Goal: Use online tool/utility

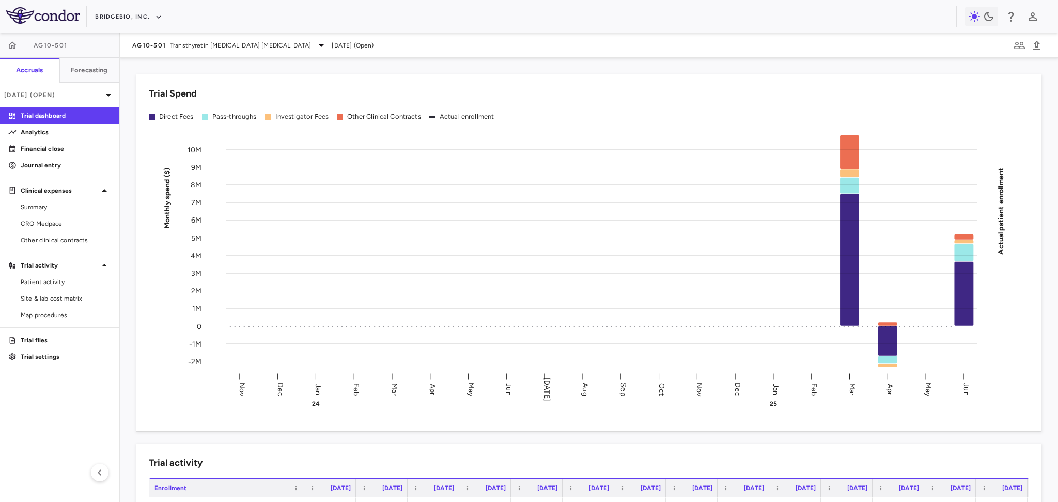
click at [204, 56] on div "AG10-501 Transthyretin [MEDICAL_DATA] [MEDICAL_DATA] [DATE] (Open)" at bounding box center [589, 45] width 939 height 25
click at [214, 44] on span "Transthyretin [MEDICAL_DATA] [MEDICAL_DATA]" at bounding box center [240, 45] width 141 height 9
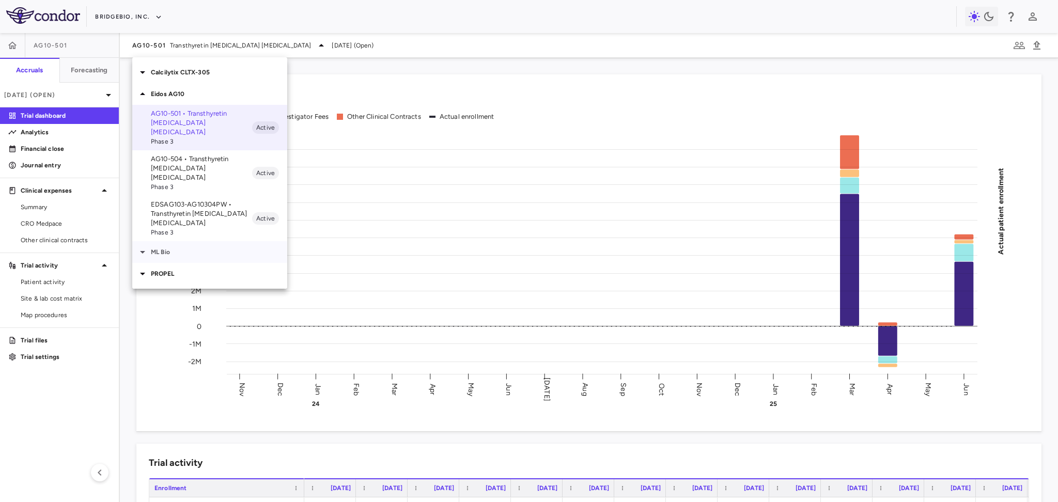
click at [180, 248] on p "ML Bio" at bounding box center [219, 252] width 136 height 9
click at [208, 267] on p "MLB-01-005 • Limb GirdleMuscular Dystrophy" at bounding box center [201, 276] width 101 height 19
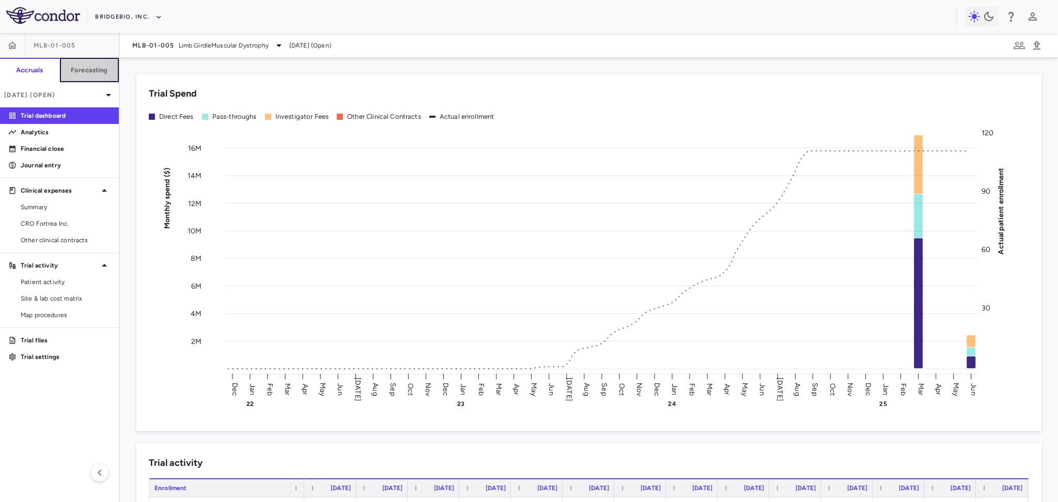
click at [91, 65] on button "Forecasting" at bounding box center [89, 70] width 60 height 25
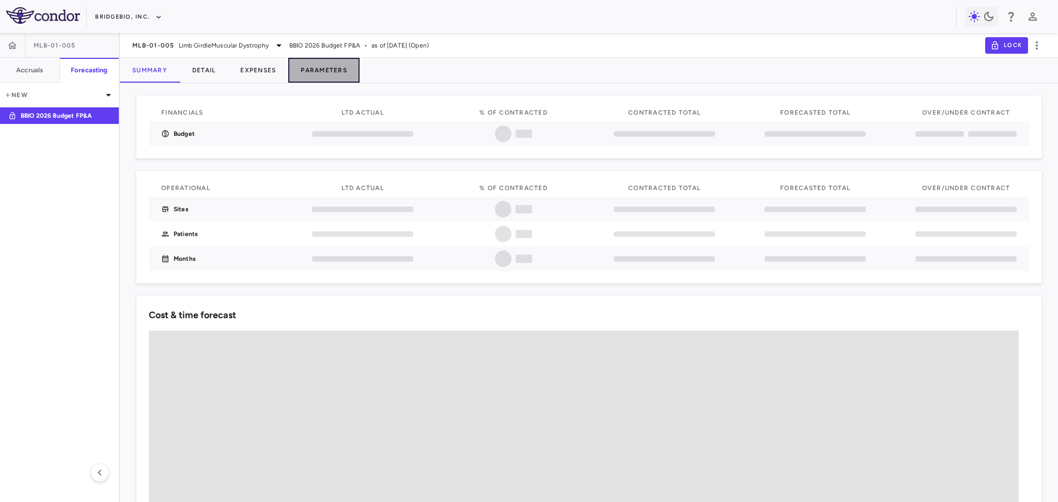
click at [309, 65] on button "Parameters" at bounding box center [323, 70] width 71 height 25
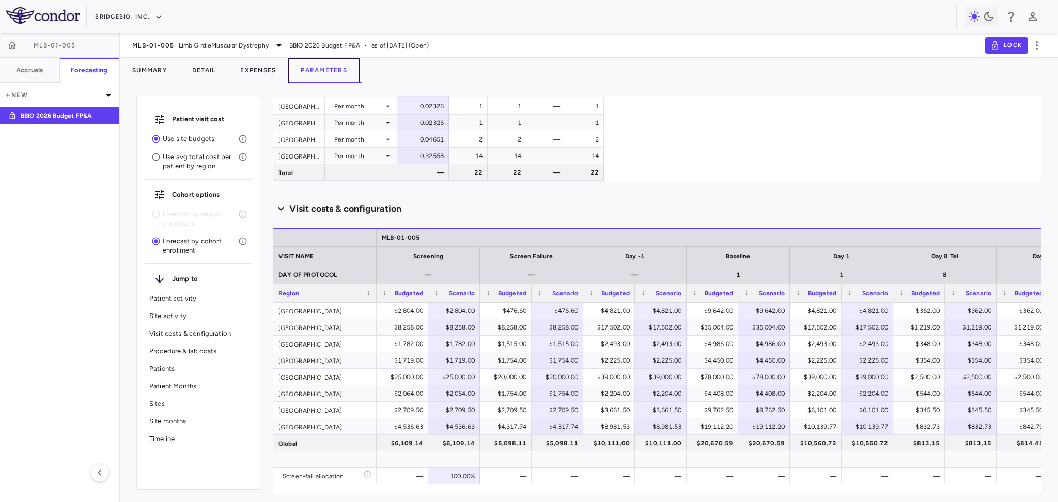
scroll to position [413, 0]
